Goal: Information Seeking & Learning: Learn about a topic

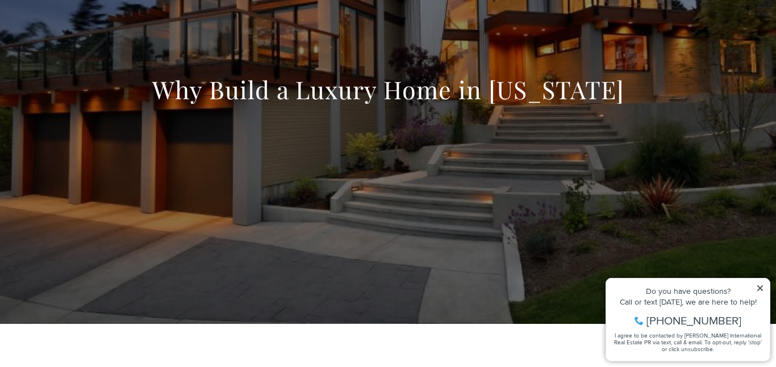
scroll to position [136, 0]
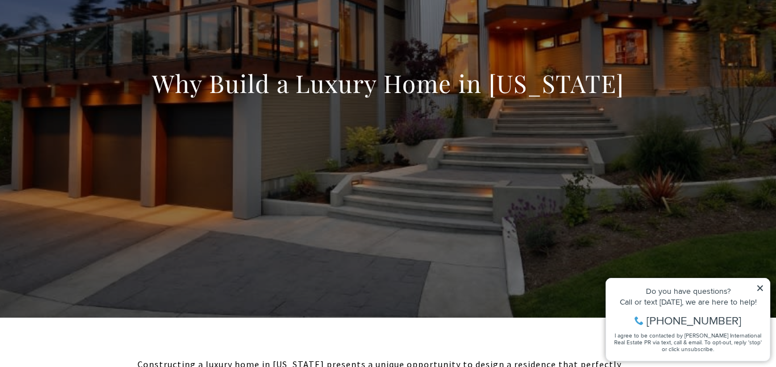
click at [761, 280] on div "Do you have questions? Call or text today, we are here to help! 347-797-5825 I …" at bounding box center [688, 320] width 164 height 82
click at [759, 287] on icon at bounding box center [760, 289] width 6 height 6
click at [761, 285] on icon at bounding box center [760, 289] width 8 height 8
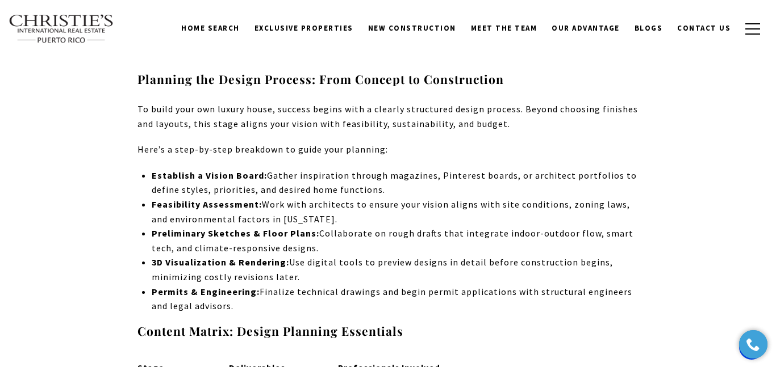
scroll to position [0, 0]
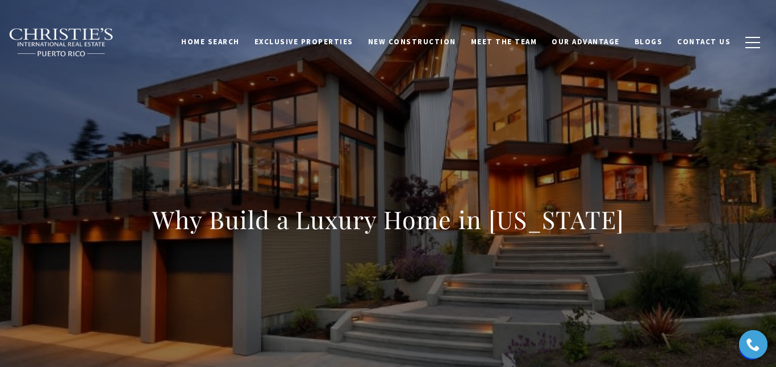
click at [445, 163] on div "Why Build a Luxury Home in Puerto Rico" at bounding box center [388, 227] width 776 height 341
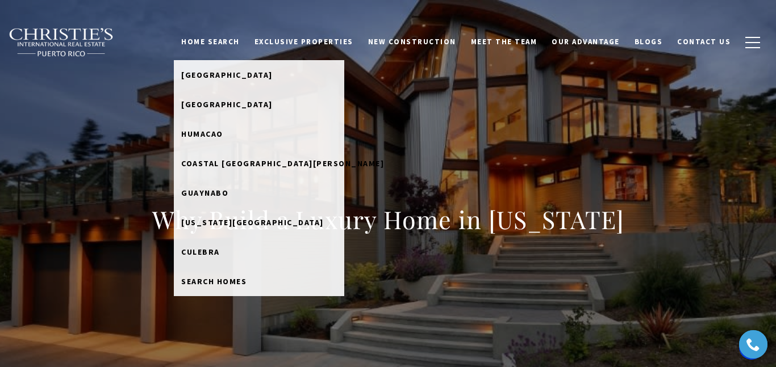
click at [243, 36] on link "Home Search" at bounding box center [210, 42] width 73 height 22
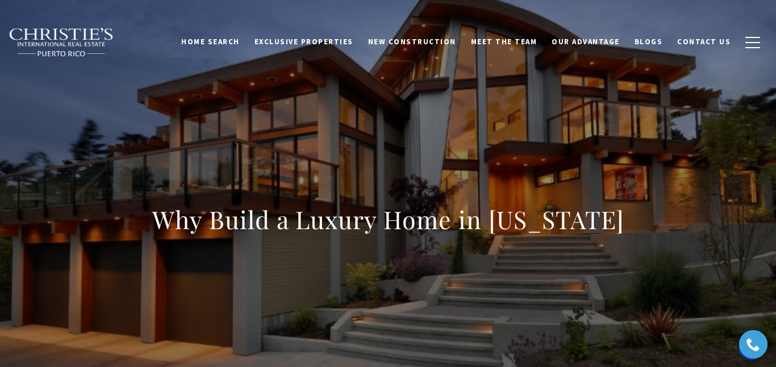
click at [247, 44] on link "Home Search" at bounding box center [210, 42] width 73 height 22
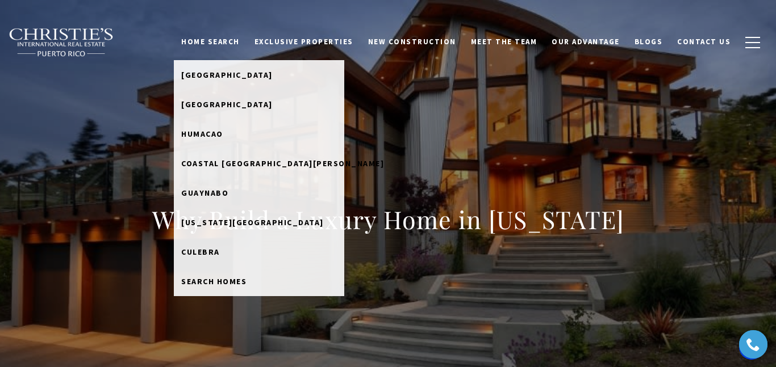
click at [233, 41] on link "Home Search" at bounding box center [210, 42] width 73 height 22
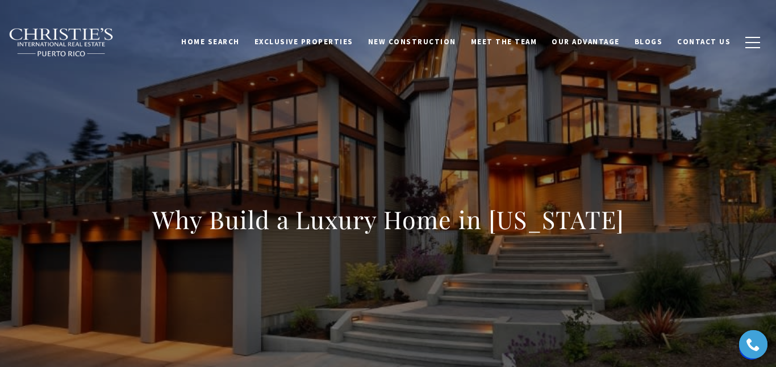
click at [233, 41] on link "Home Search" at bounding box center [210, 42] width 73 height 22
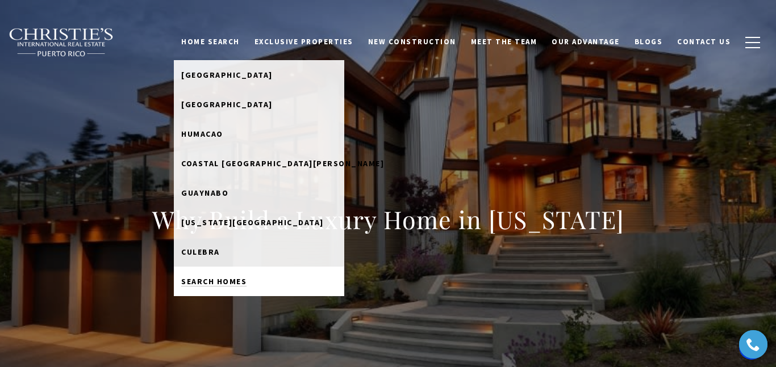
click at [246, 271] on link "Search Homes" at bounding box center [259, 282] width 170 height 30
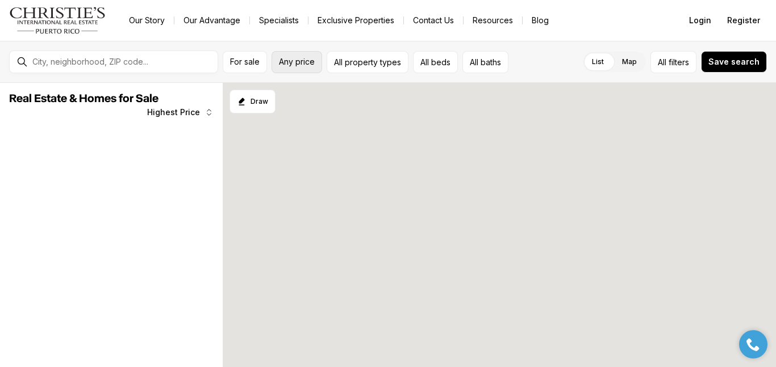
click at [304, 65] on span "Any price" at bounding box center [297, 61] width 36 height 9
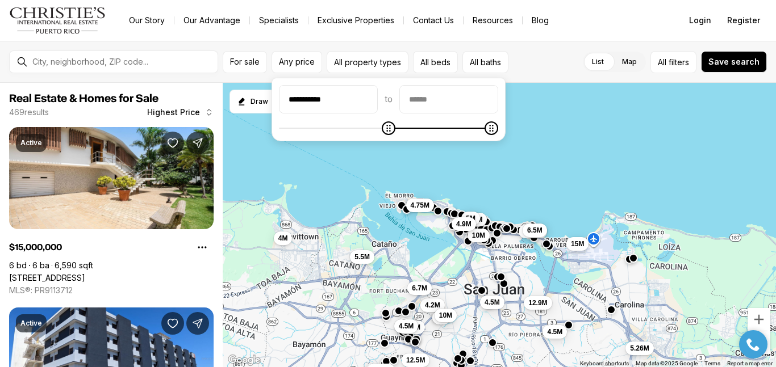
type input "**********"
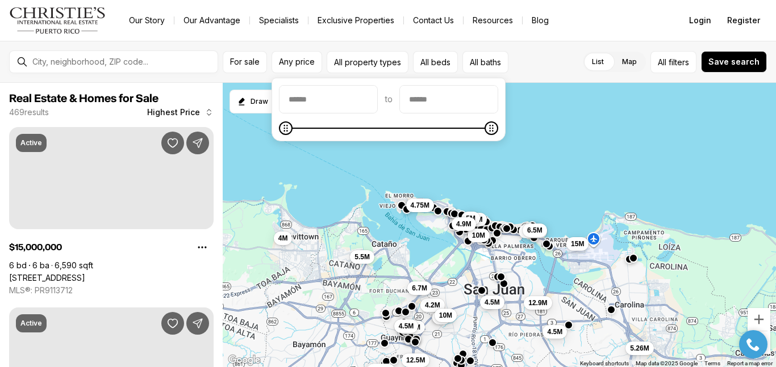
click at [312, 106] on input "priceMin" at bounding box center [328, 99] width 98 height 27
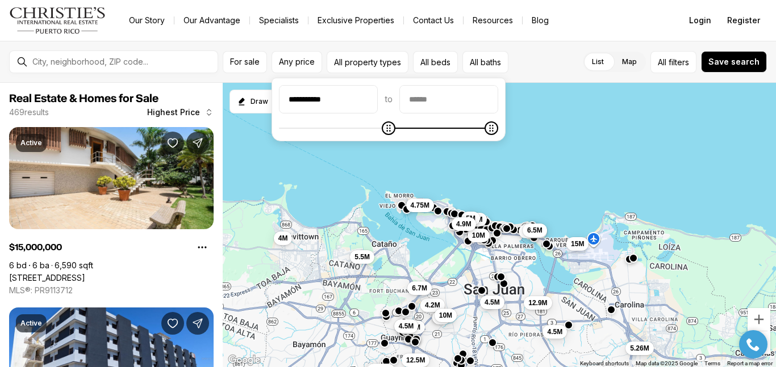
type input "**********"
click at [306, 158] on div "7.2M 5M 4.5M 10M 6.75M 4.5M 6.5M 12.9M 15M 5.26M 5.5M 4M 4.39M 4.75M 4.5M 4.9M …" at bounding box center [499, 225] width 553 height 285
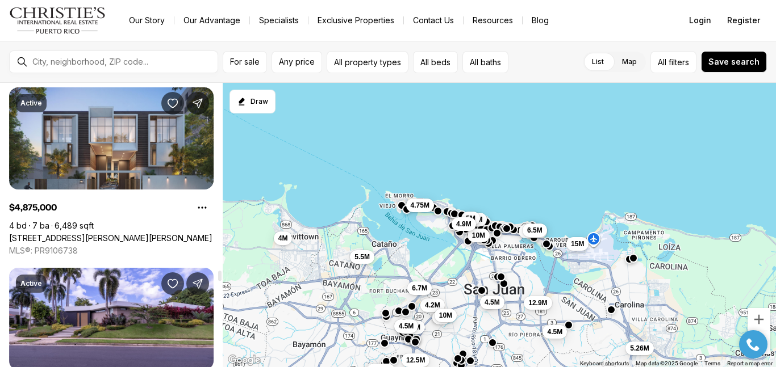
scroll to position [6163, 0]
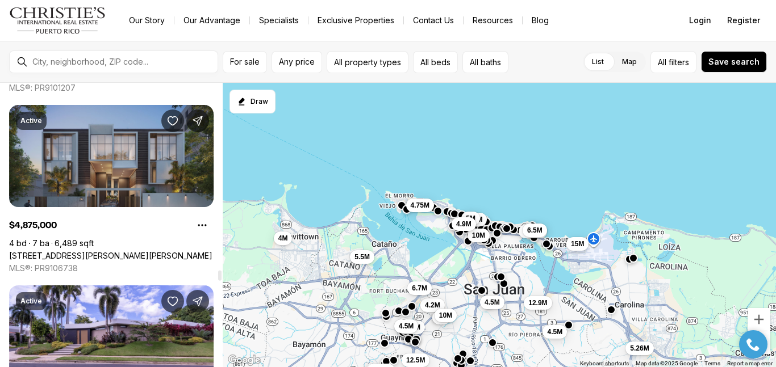
click at [148, 251] on link "[STREET_ADDRESS][PERSON_NAME][PERSON_NAME]" at bounding box center [110, 256] width 203 height 10
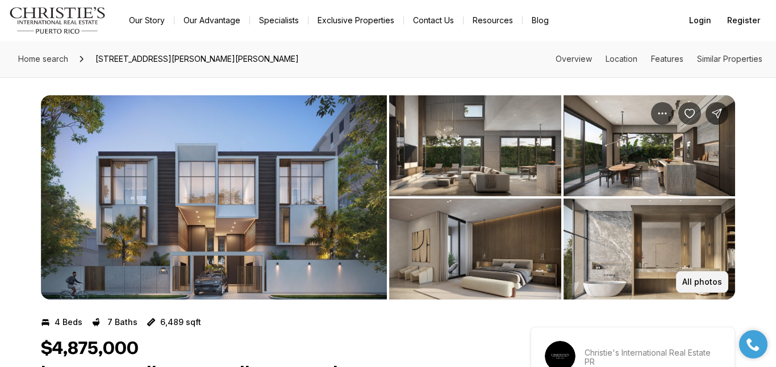
click at [692, 274] on button "All photos" at bounding box center [702, 282] width 52 height 22
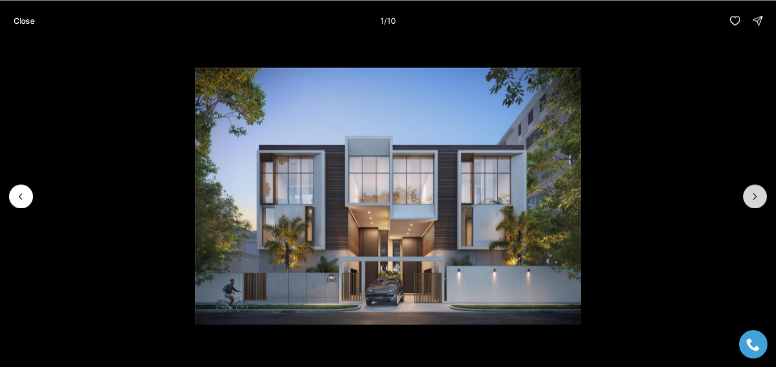
click at [751, 198] on icon "Next slide" at bounding box center [754, 196] width 11 height 11
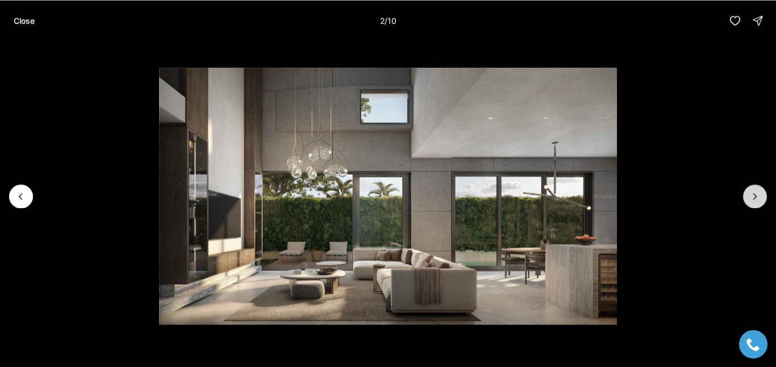
click at [751, 197] on icon "Next slide" at bounding box center [754, 196] width 11 height 11
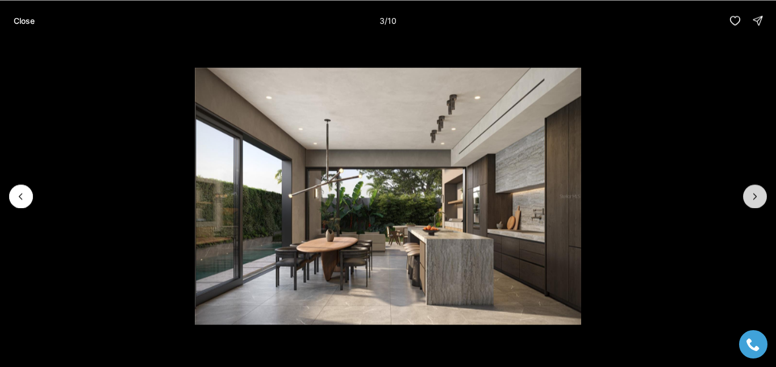
click at [753, 197] on icon "Next slide" at bounding box center [754, 196] width 11 height 11
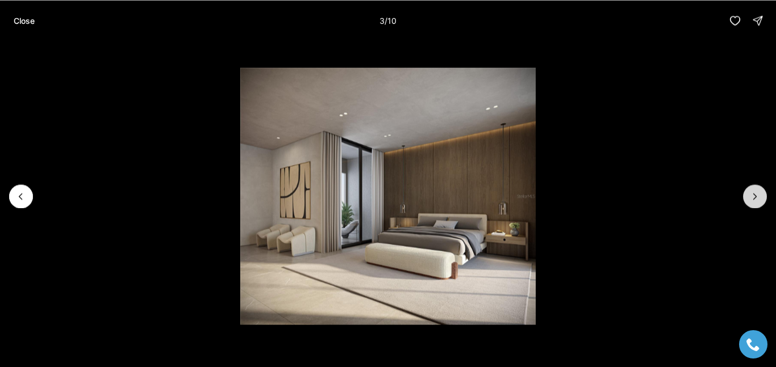
click at [753, 197] on icon "Next slide" at bounding box center [754, 196] width 11 height 11
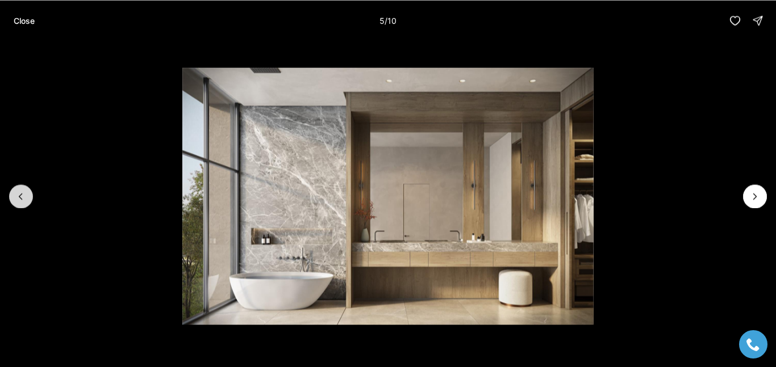
click at [23, 191] on icon "Previous slide" at bounding box center [20, 196] width 11 height 11
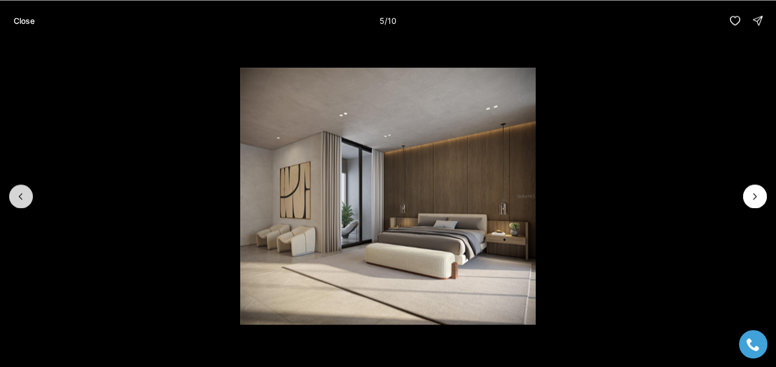
click at [23, 191] on icon "Previous slide" at bounding box center [20, 196] width 11 height 11
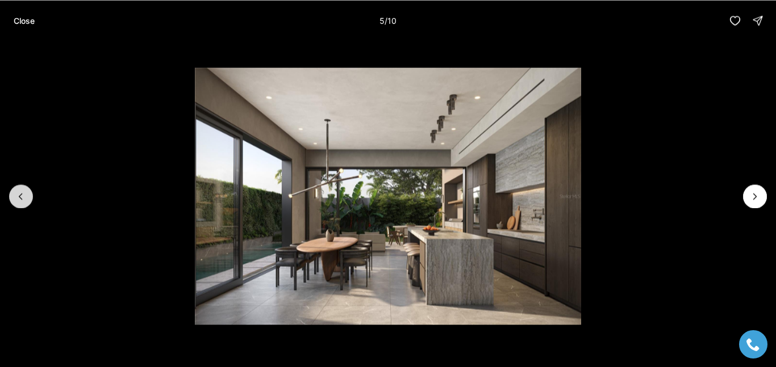
click at [23, 191] on icon "Previous slide" at bounding box center [20, 196] width 11 height 11
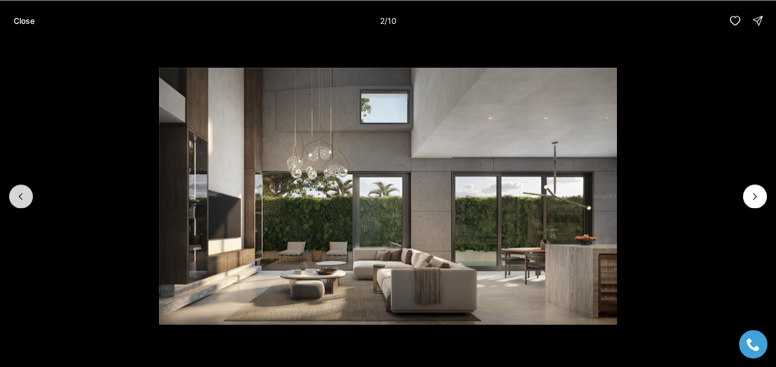
click at [23, 191] on icon "Previous slide" at bounding box center [20, 196] width 11 height 11
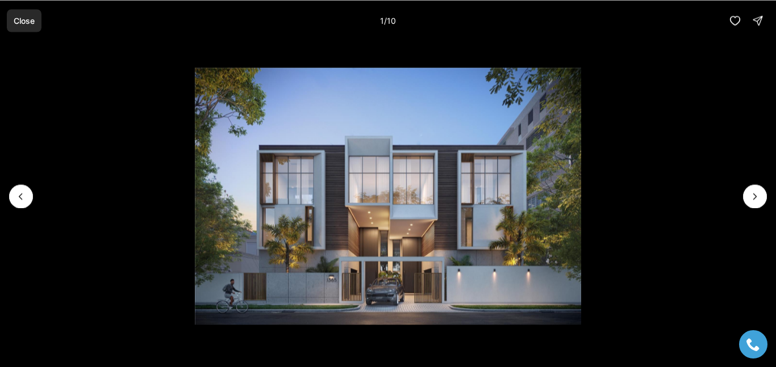
click at [15, 14] on button "Close" at bounding box center [24, 20] width 35 height 23
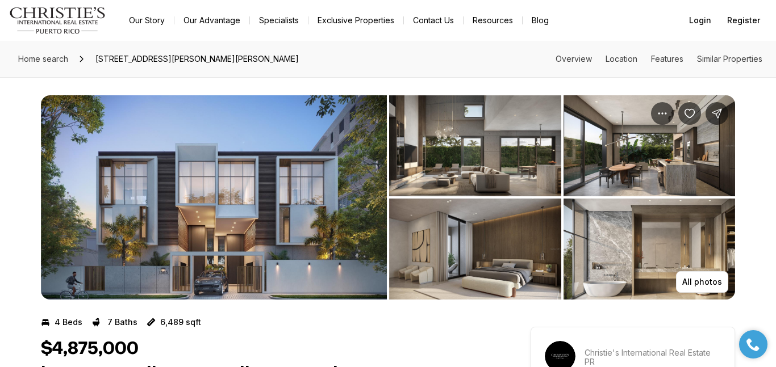
click at [161, 23] on link "Our Story" at bounding box center [147, 20] width 54 height 16
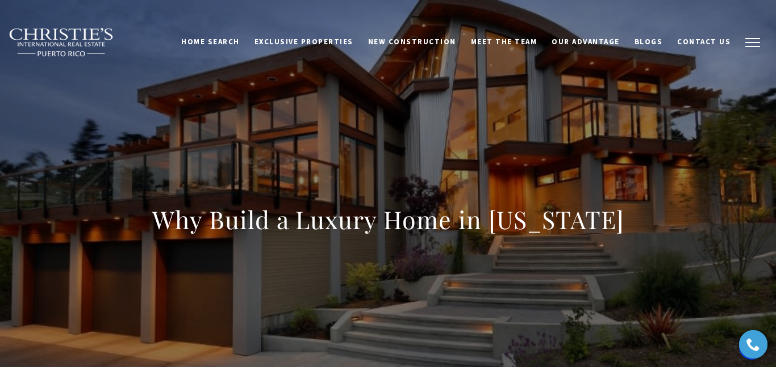
click at [753, 53] on button "button" at bounding box center [753, 42] width 30 height 33
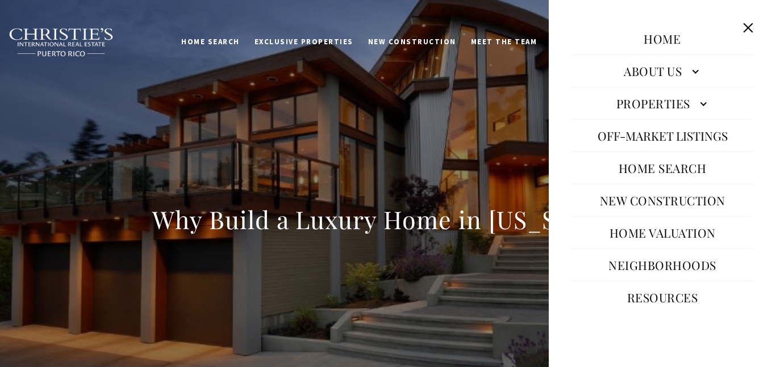
click at [669, 167] on link "Home Search" at bounding box center [662, 167] width 99 height 27
click at [750, 28] on button "Close this option" at bounding box center [748, 28] width 22 height 22
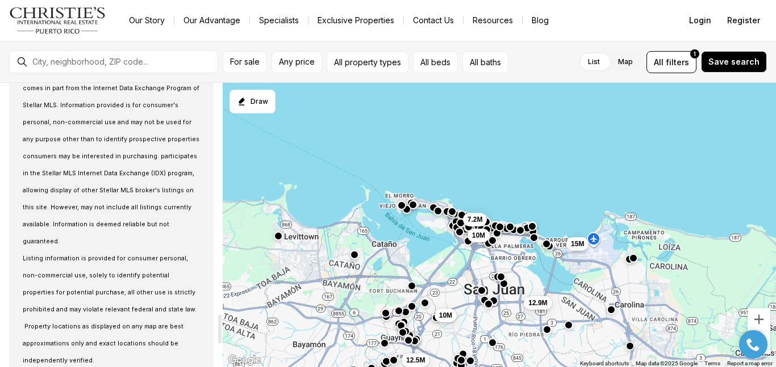
scroll to position [2477, 0]
